Goal: Task Accomplishment & Management: Manage account settings

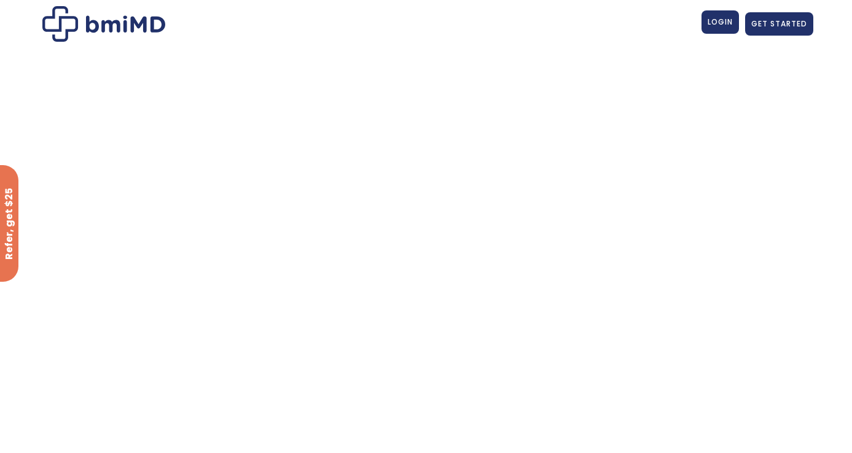
click at [715, 25] on body "JOIN 50k+ MEMBERS IN REACHING THEIR WEIGHT LOSS GOALS .path{fill:none;stroke:#3…" at bounding box center [426, 36] width 852 height 72
click at [731, 20] on span "LOGIN" at bounding box center [720, 22] width 25 height 10
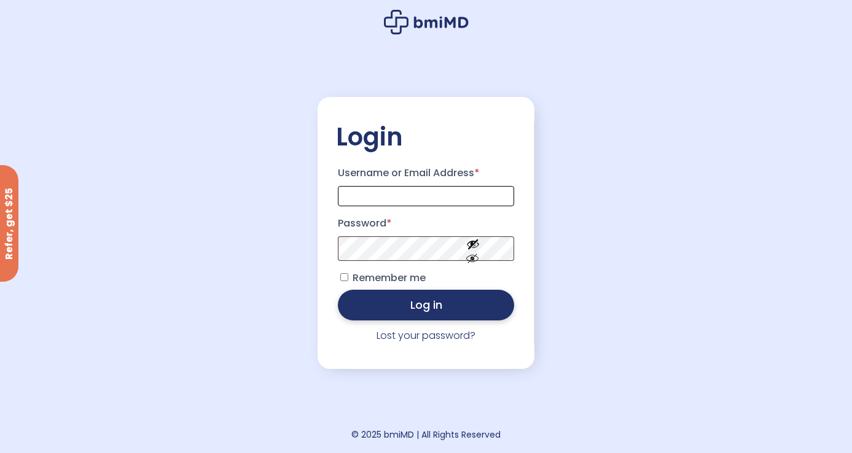
type input "**********"
click at [385, 306] on button "Log in" at bounding box center [426, 305] width 177 height 31
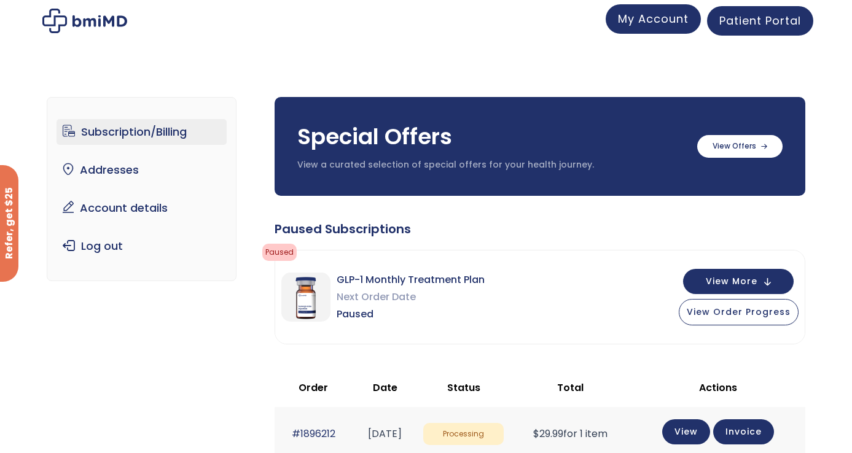
click at [674, 19] on span "My Account" at bounding box center [653, 18] width 71 height 15
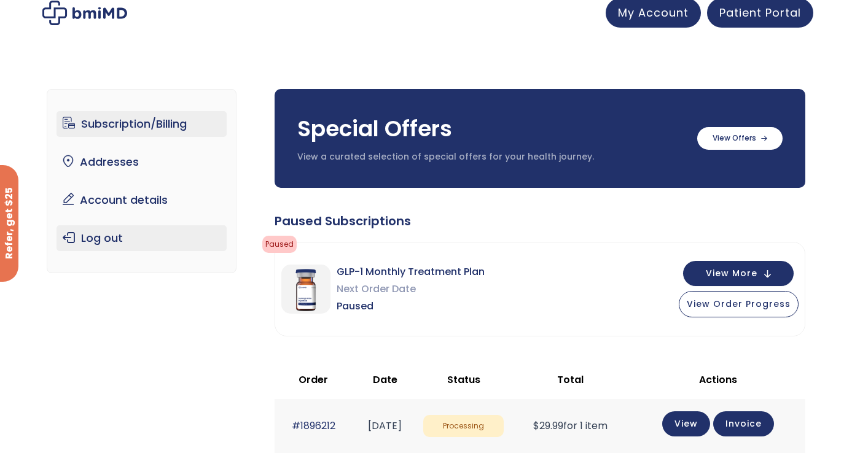
click at [158, 236] on link "Log out" at bounding box center [142, 238] width 170 height 26
